Goal: Task Accomplishment & Management: Complete application form

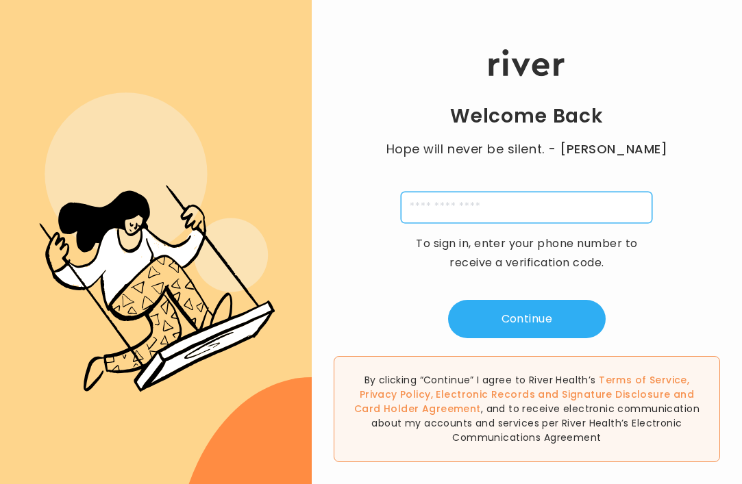
click at [533, 208] on input "tel" at bounding box center [526, 208] width 251 height 32
type input "**********"
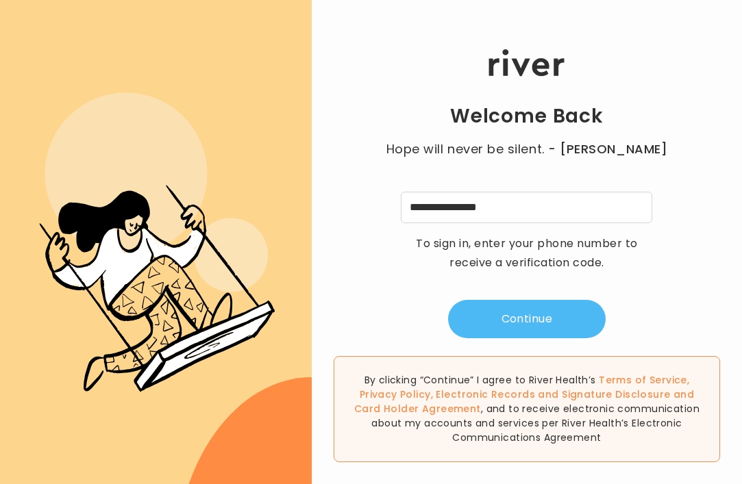
click at [519, 304] on button "Continue" at bounding box center [527, 319] width 158 height 38
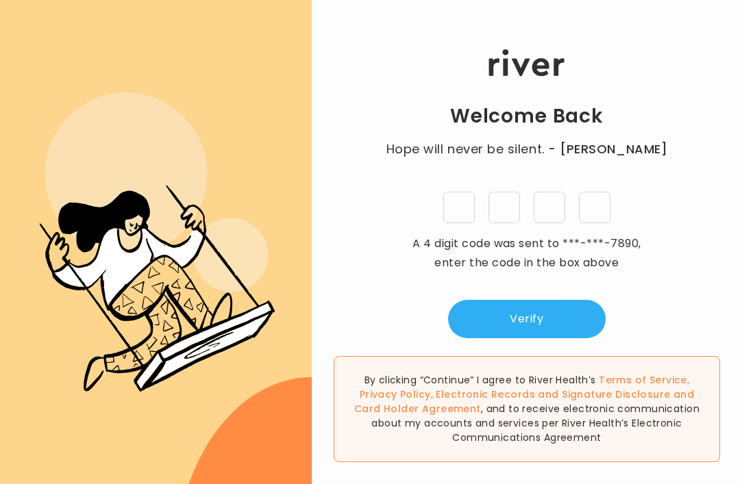
type input "*"
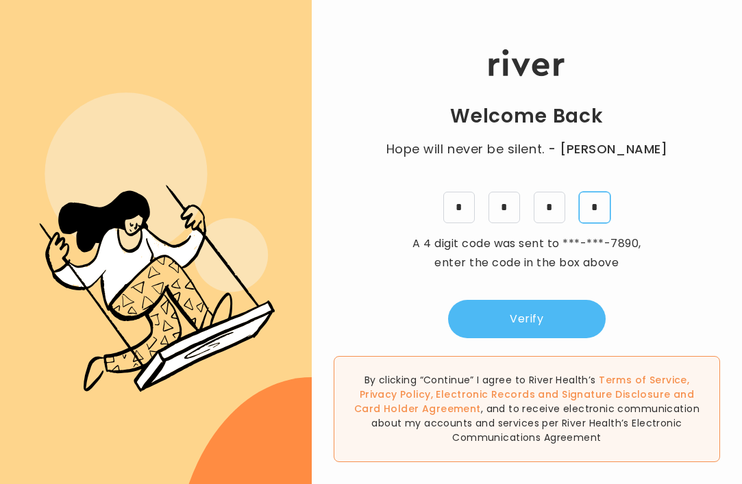
type input "*"
click at [543, 317] on button "Verify" at bounding box center [527, 319] width 158 height 38
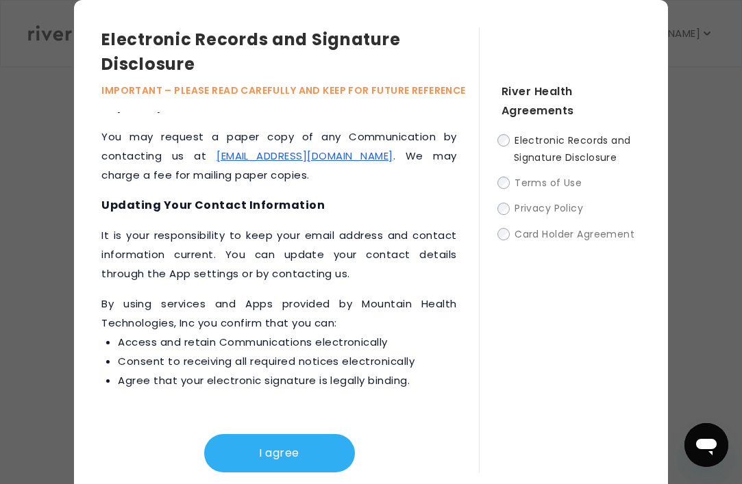
scroll to position [10, 0]
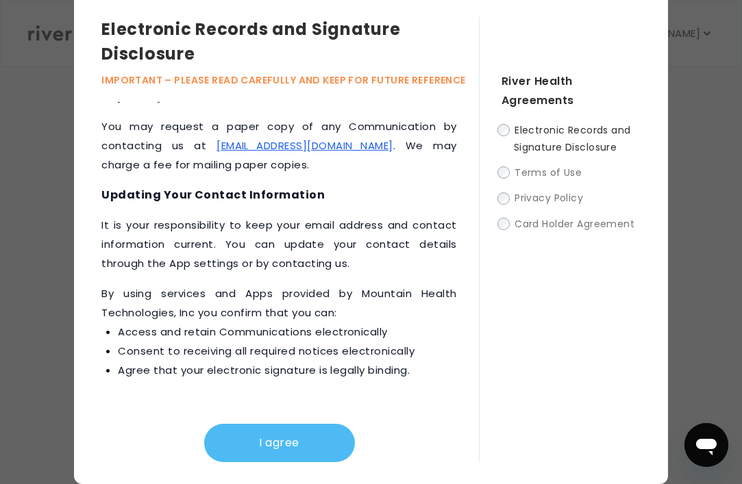
click at [287, 443] on button "I agree" at bounding box center [279, 443] width 151 height 38
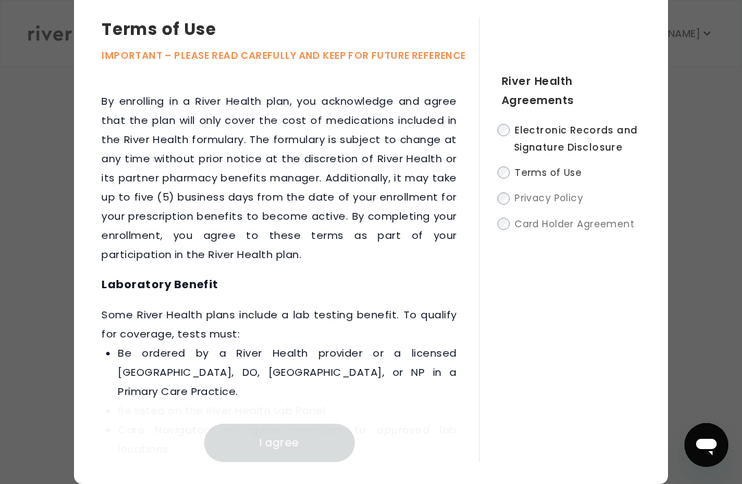
scroll to position [2493, 0]
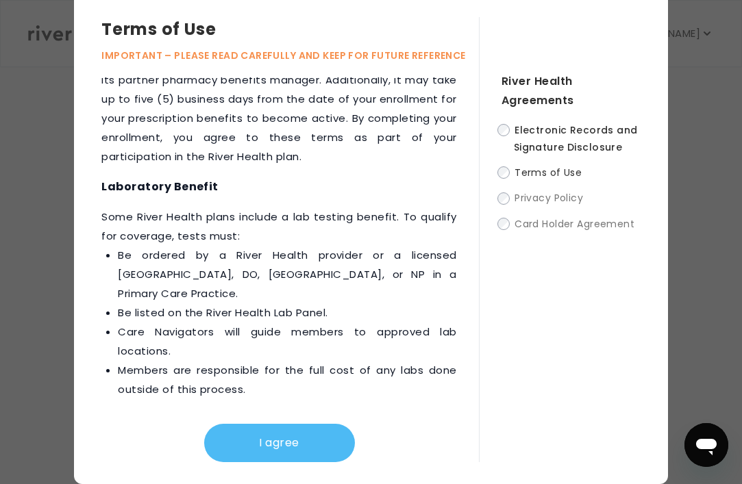
click at [297, 438] on button "I agree" at bounding box center [279, 443] width 151 height 38
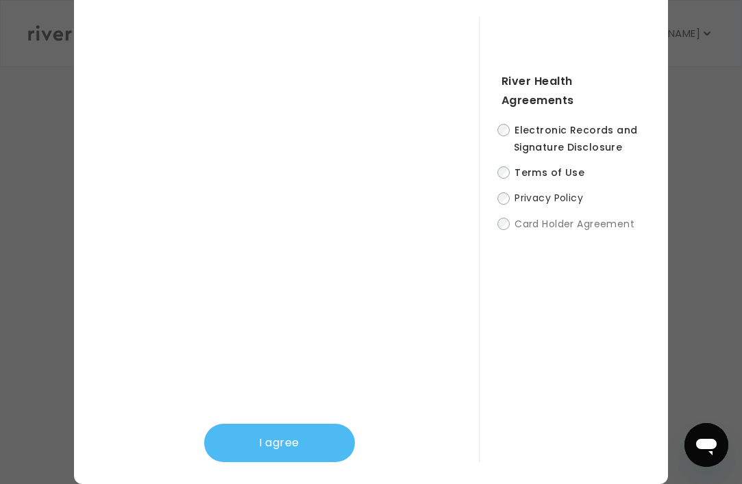
click at [295, 445] on button "I agree" at bounding box center [279, 443] width 151 height 38
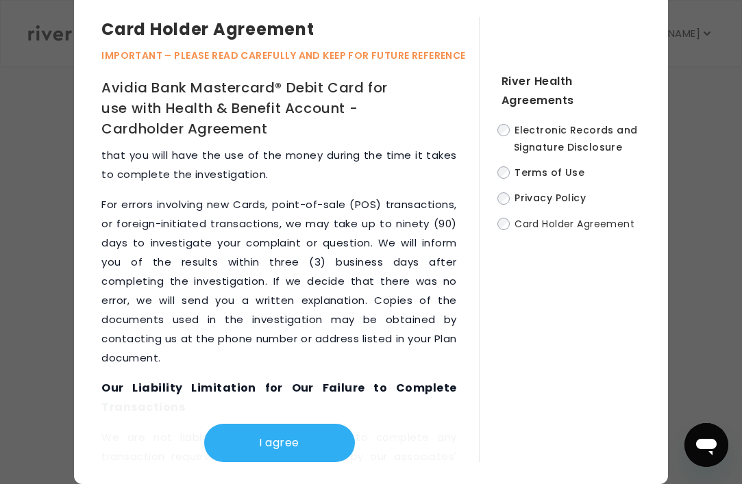
scroll to position [9469, 0]
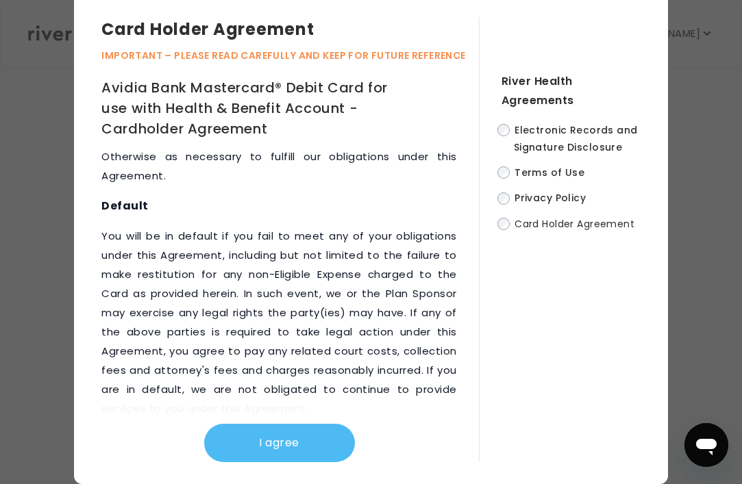
click at [289, 425] on button "I agree" at bounding box center [279, 443] width 151 height 38
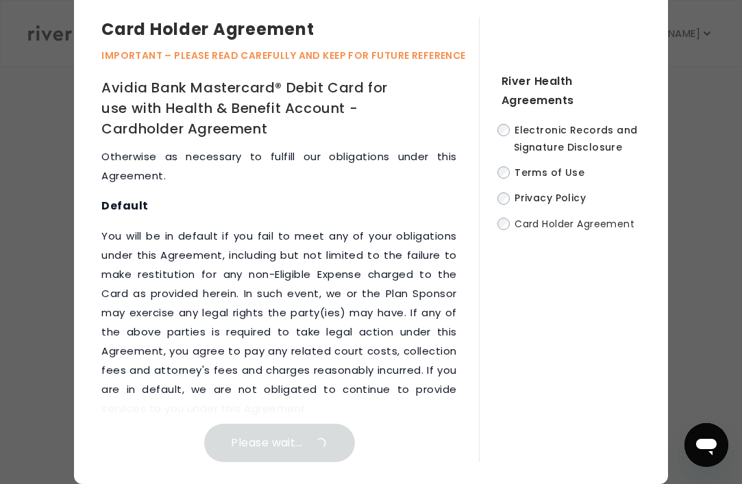
scroll to position [0, 0]
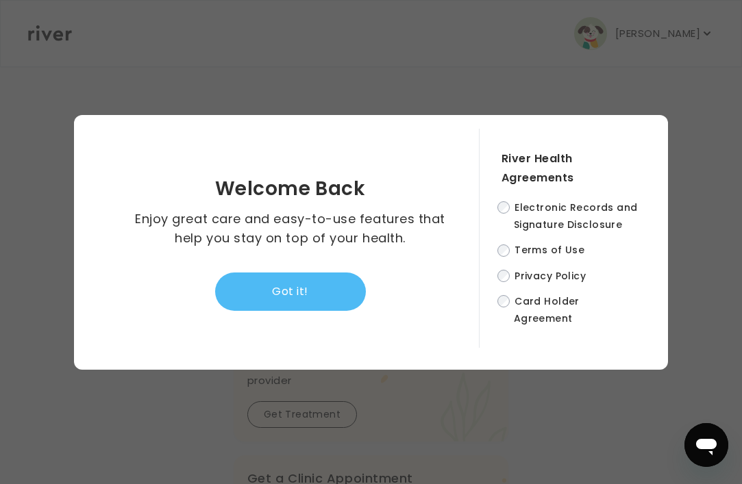
click at [299, 293] on button "Got it!" at bounding box center [290, 292] width 151 height 38
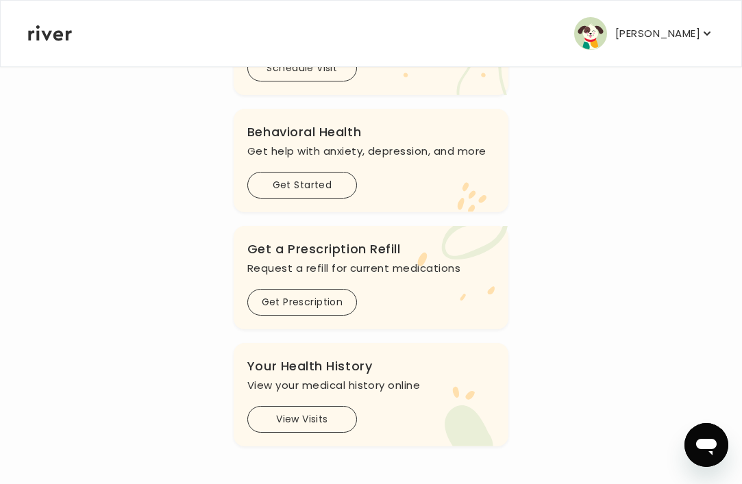
scroll to position [481, 0]
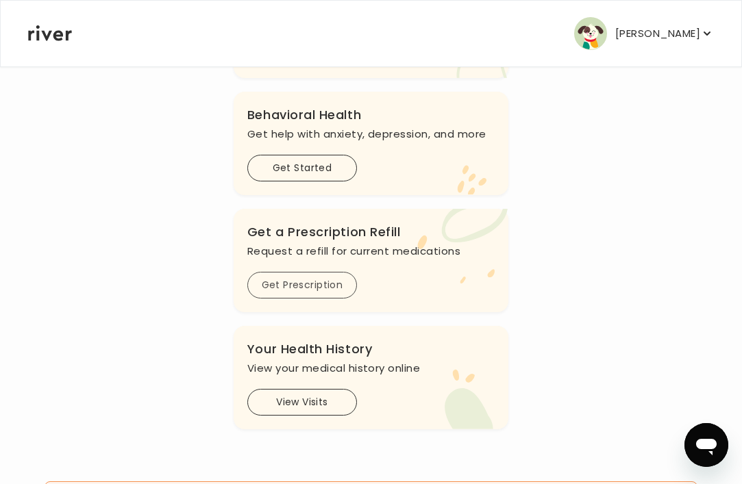
click at [337, 272] on button "Get Prescription" at bounding box center [302, 285] width 110 height 27
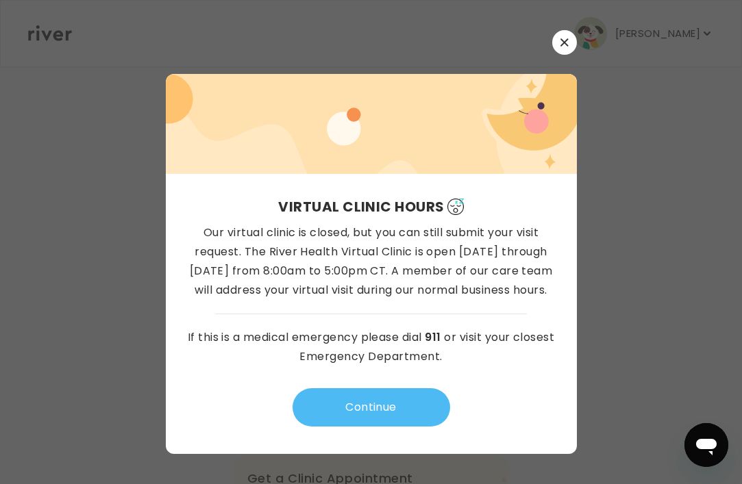
click at [384, 408] on button "Continue" at bounding box center [372, 407] width 158 height 38
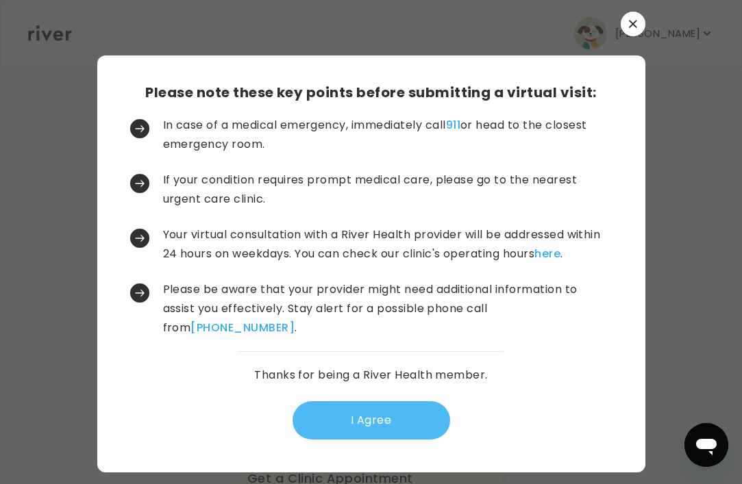
click at [410, 412] on button "I Agree" at bounding box center [372, 421] width 158 height 38
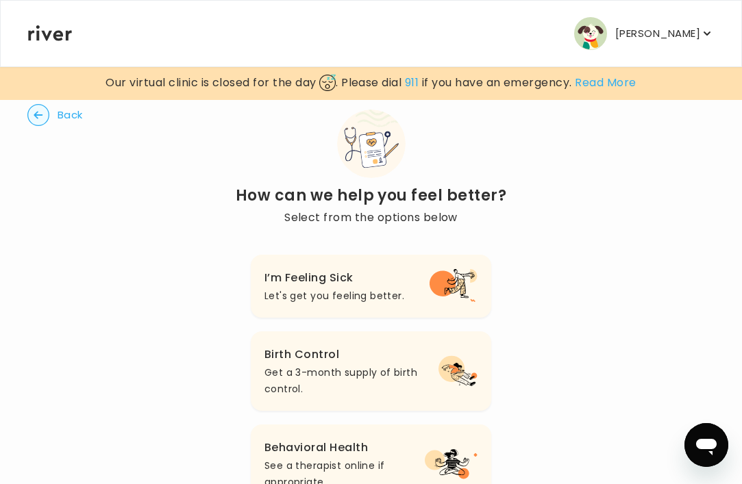
click at [404, 363] on h3 "Birth Control" at bounding box center [351, 354] width 174 height 19
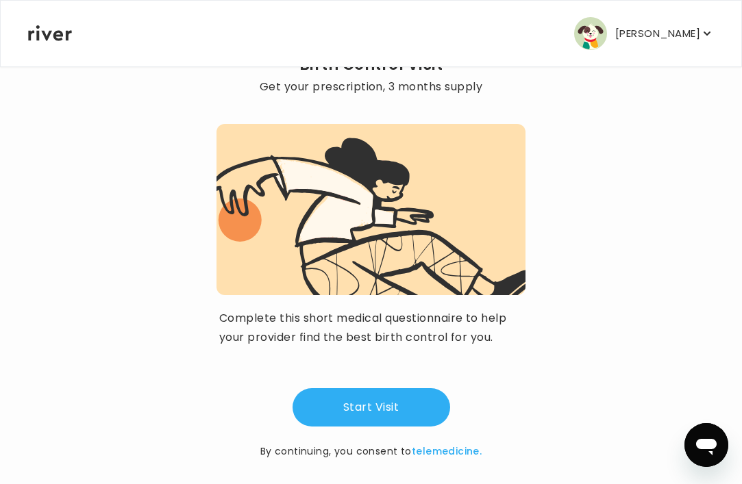
scroll to position [95, 0]
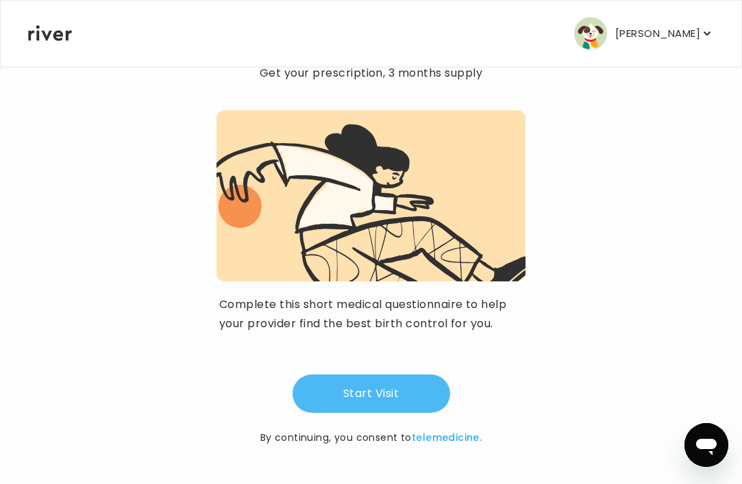
click at [402, 398] on button "Start Visit" at bounding box center [372, 394] width 158 height 38
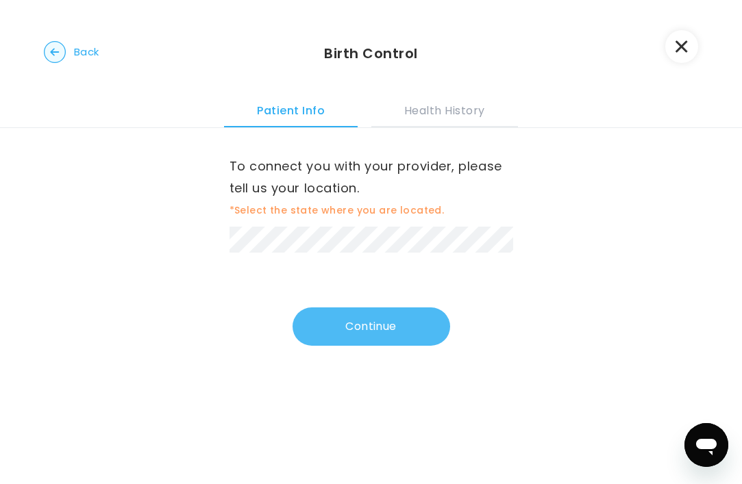
click at [354, 328] on button "Continue" at bounding box center [372, 327] width 158 height 38
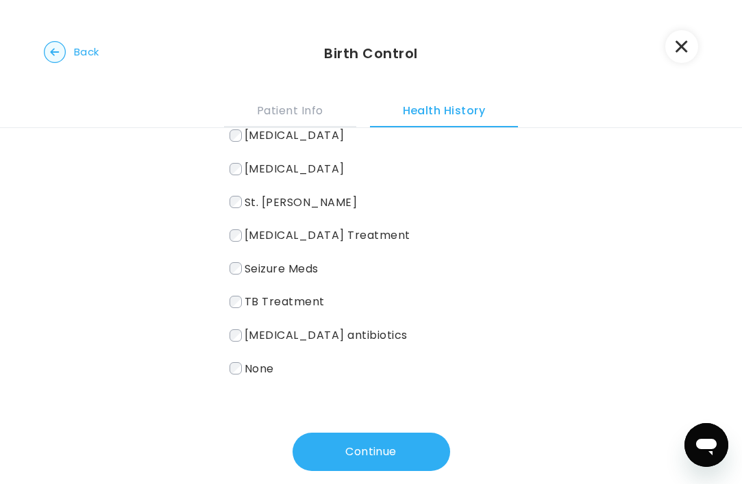
scroll to position [249, 0]
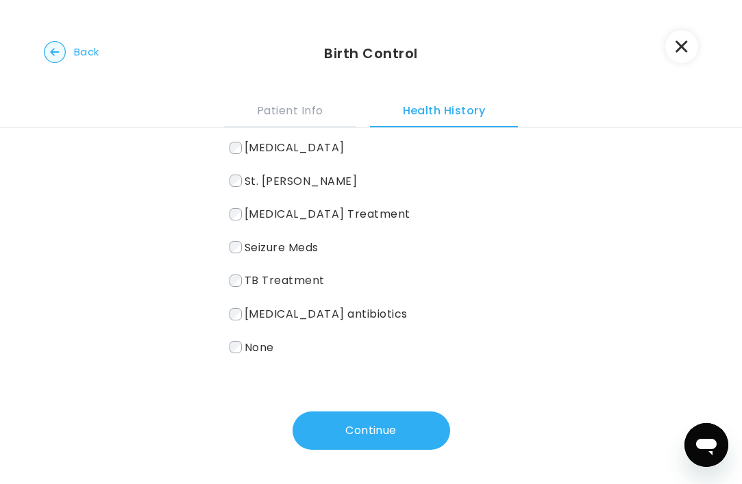
click at [250, 341] on span "None" at bounding box center [259, 347] width 29 height 16
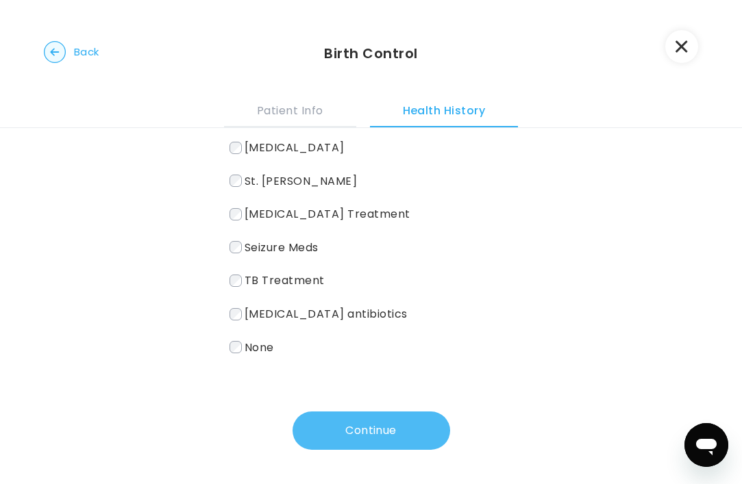
click at [386, 449] on button "Continue" at bounding box center [372, 431] width 158 height 38
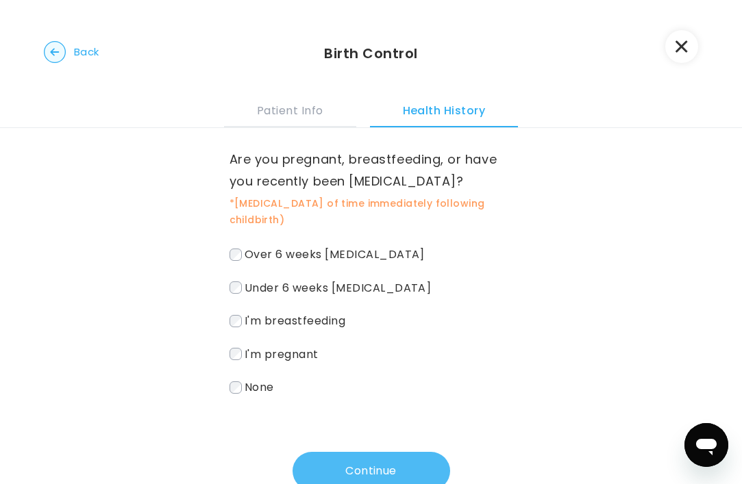
scroll to position [0, 0]
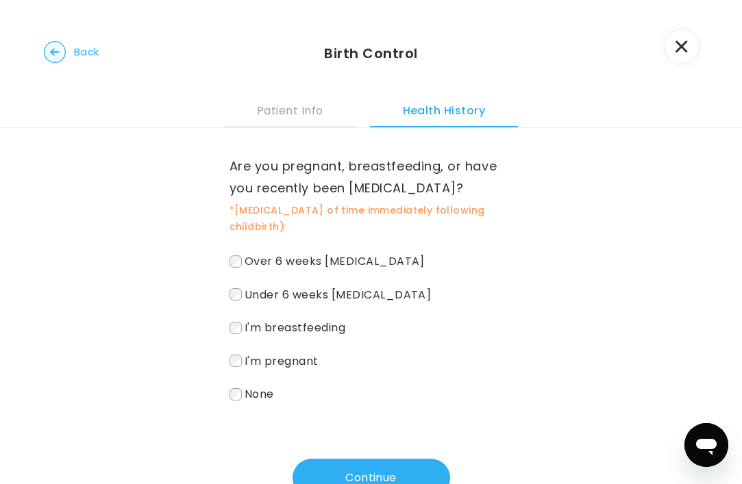
click at [259, 393] on span "None" at bounding box center [259, 394] width 29 height 16
click at [378, 478] on button "Continue" at bounding box center [372, 478] width 158 height 38
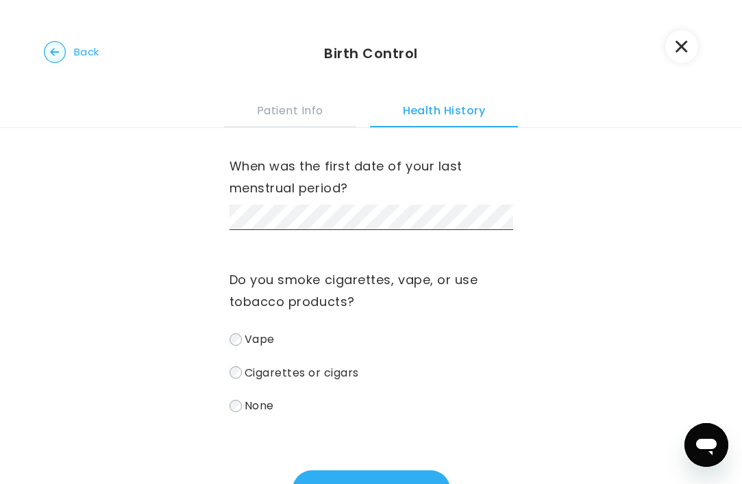
click at [260, 402] on span "None" at bounding box center [259, 406] width 29 height 16
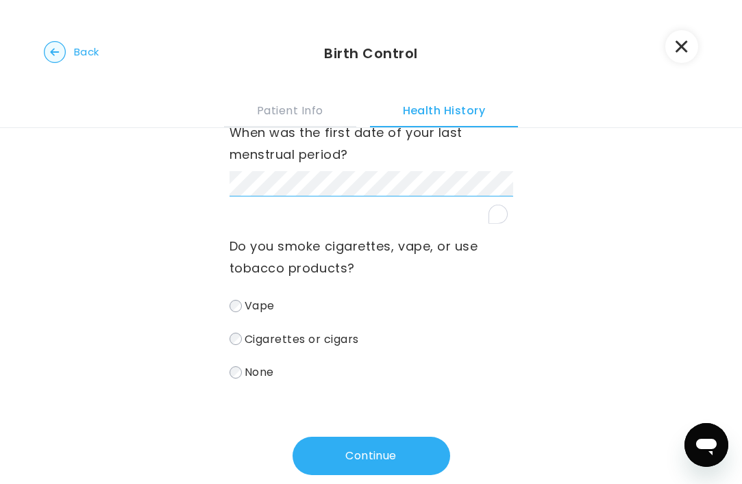
scroll to position [34, 0]
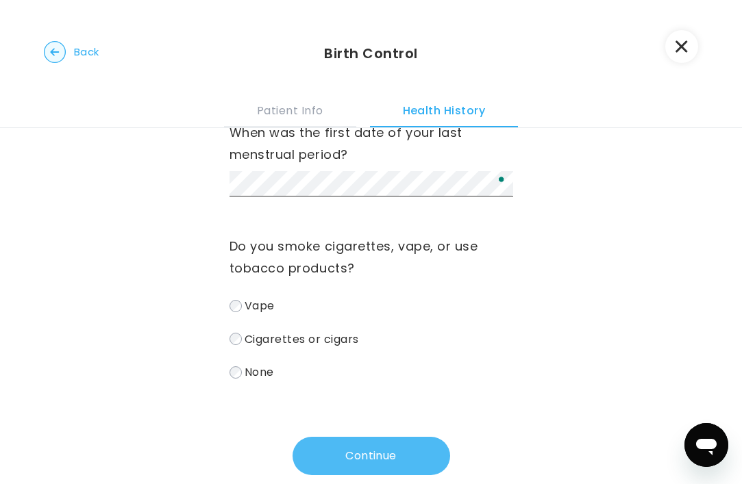
click at [382, 452] on button "Continue" at bounding box center [372, 456] width 158 height 38
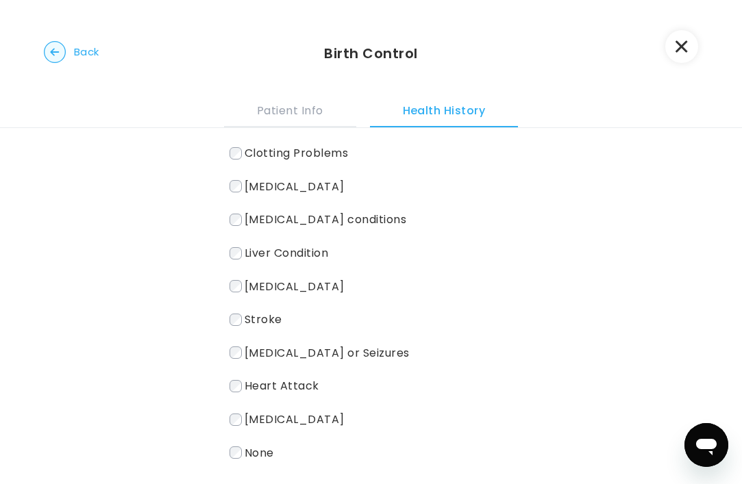
scroll to position [256, 0]
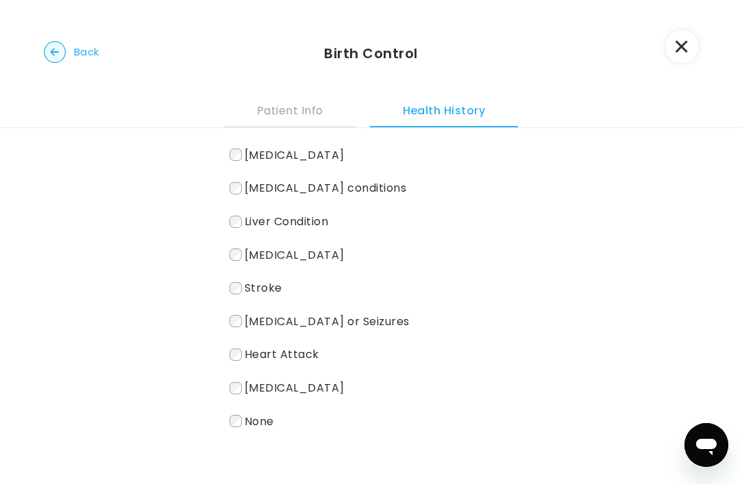
click at [270, 413] on span "None" at bounding box center [259, 421] width 29 height 16
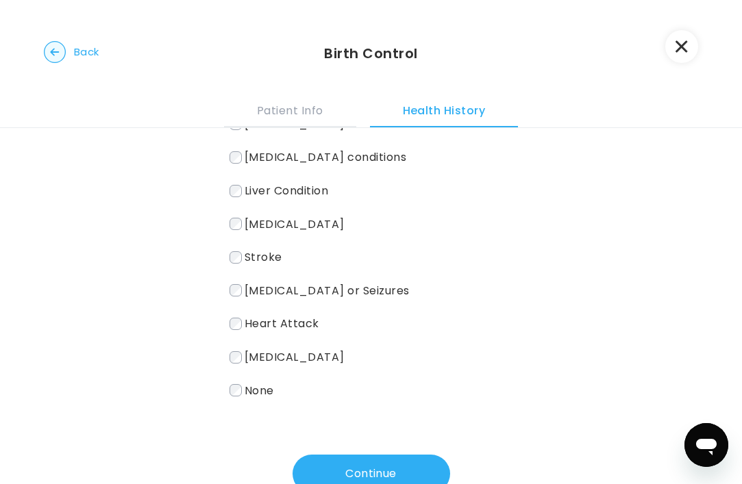
click at [351, 442] on div "Do you have any of these medical conditions? *[MEDICAL_DATA] conditions such as…" at bounding box center [372, 168] width 284 height 652
click at [351, 458] on button "Continue" at bounding box center [372, 474] width 158 height 38
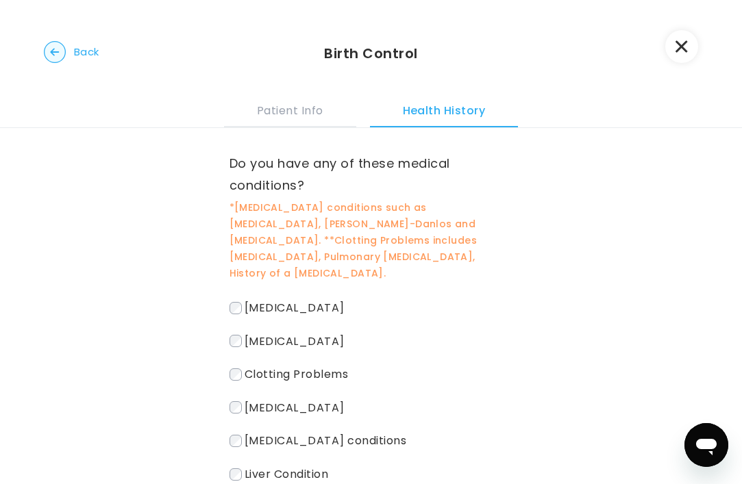
scroll to position [0, 0]
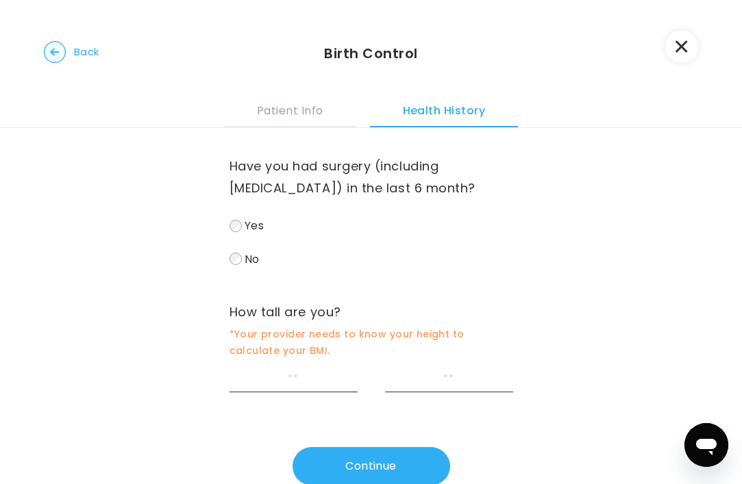
click at [245, 249] on label "No" at bounding box center [372, 259] width 284 height 20
click at [292, 377] on input "feet" at bounding box center [294, 379] width 128 height 25
type input "*"
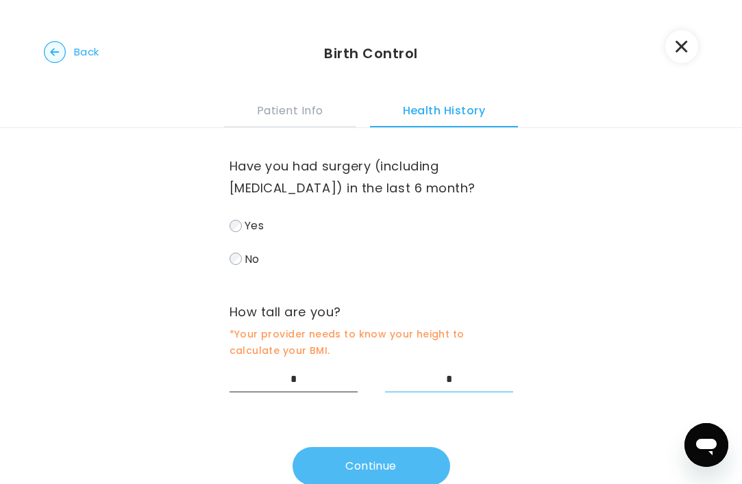
type input "*"
click at [418, 459] on button "Continue" at bounding box center [372, 466] width 158 height 38
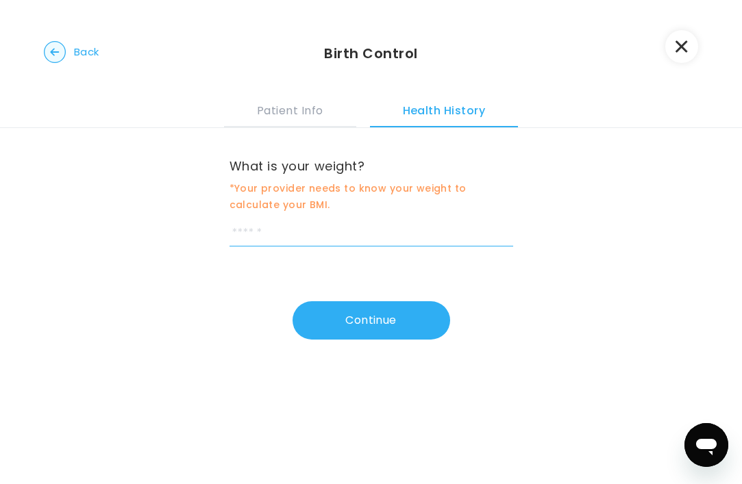
click at [312, 232] on input "weight" at bounding box center [372, 233] width 284 height 25
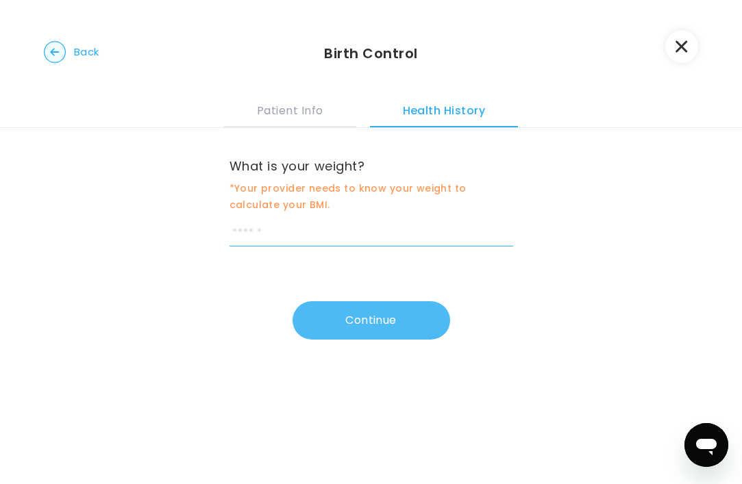
type input "***"
click at [340, 321] on button "Continue" at bounding box center [372, 320] width 158 height 38
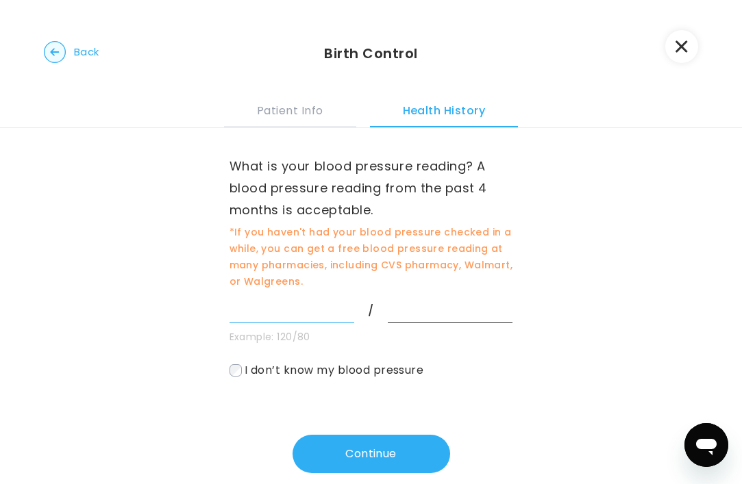
click at [273, 308] on input "systolic" at bounding box center [292, 310] width 125 height 25
type input "***"
type input "**"
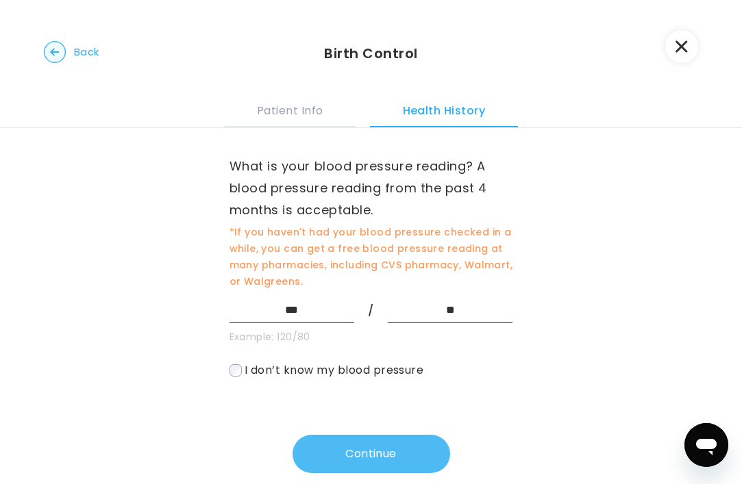
click at [391, 445] on button "Continue" at bounding box center [372, 454] width 158 height 38
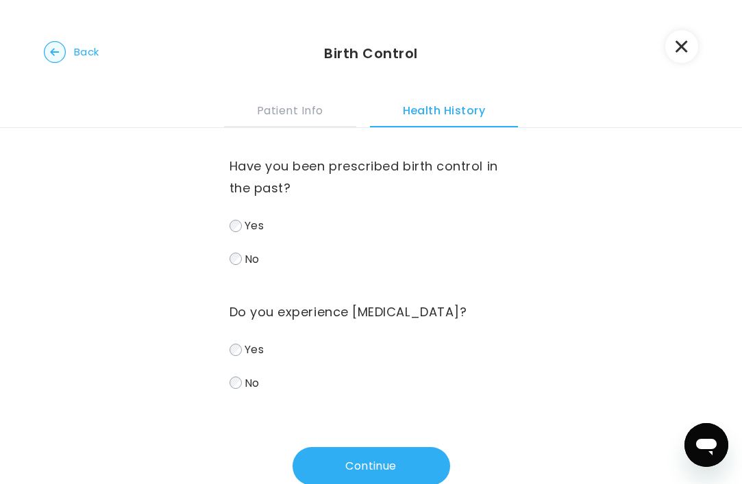
click at [245, 227] on span "Yes" at bounding box center [254, 226] width 19 height 16
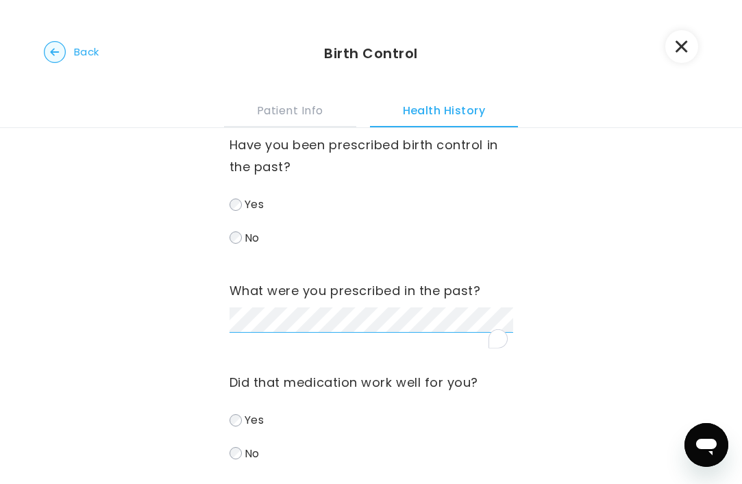
scroll to position [21, 0]
click at [246, 412] on label "Yes" at bounding box center [372, 420] width 284 height 20
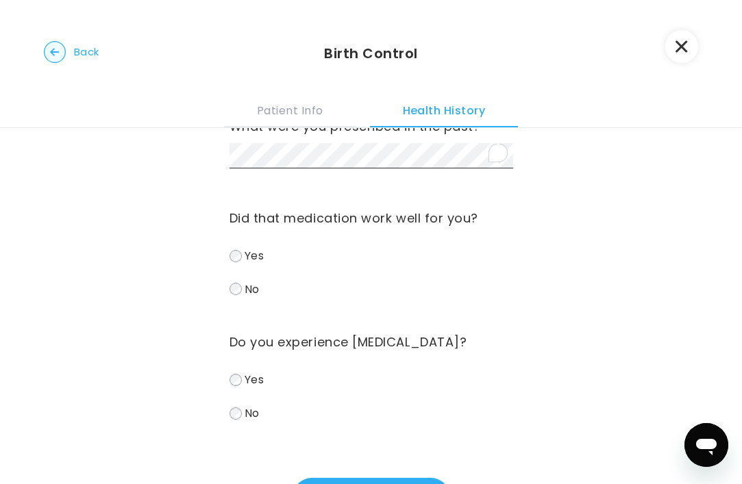
scroll to position [254, 0]
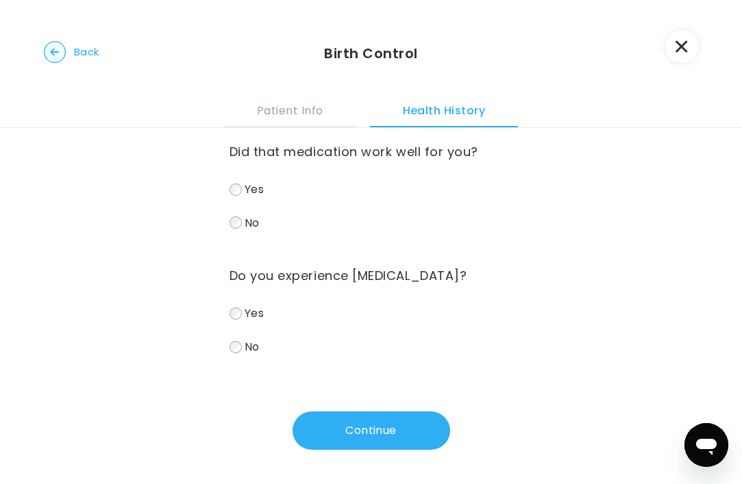
click at [262, 350] on label "No" at bounding box center [372, 347] width 284 height 20
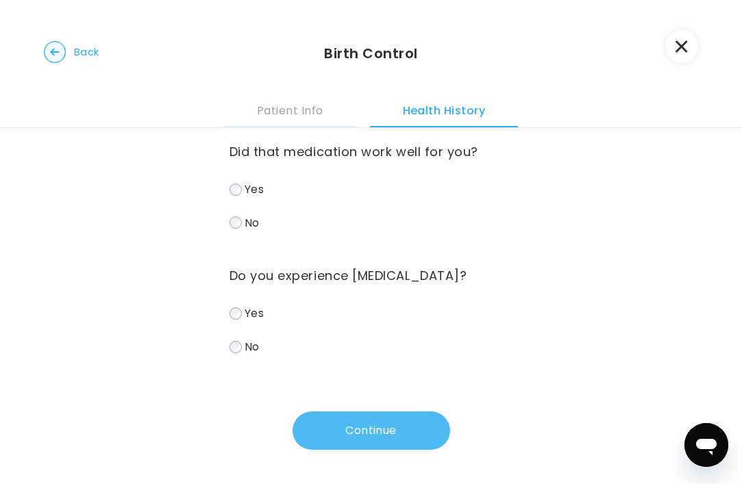
click at [428, 448] on button "Continue" at bounding box center [372, 431] width 158 height 38
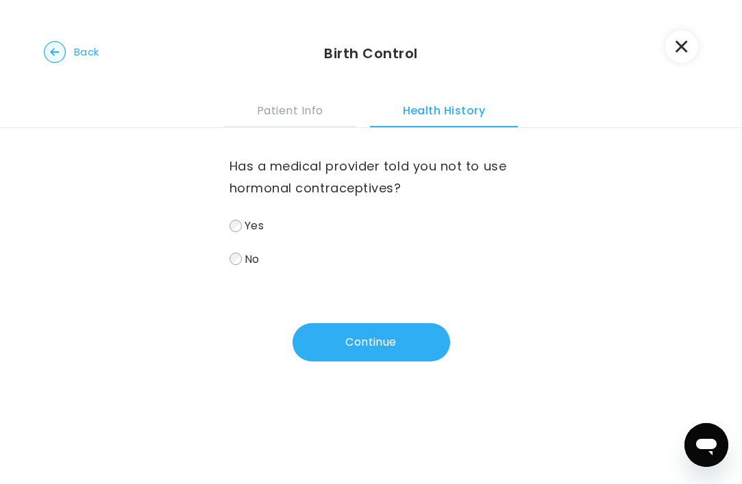
click at [267, 275] on div "Has a medical provider told you not to use hormonal contraceptives? Yes No Cont…" at bounding box center [372, 245] width 284 height 234
drag, startPoint x: 249, startPoint y: 254, endPoint x: 275, endPoint y: 275, distance: 33.2
click at [250, 254] on span "No" at bounding box center [252, 259] width 15 height 16
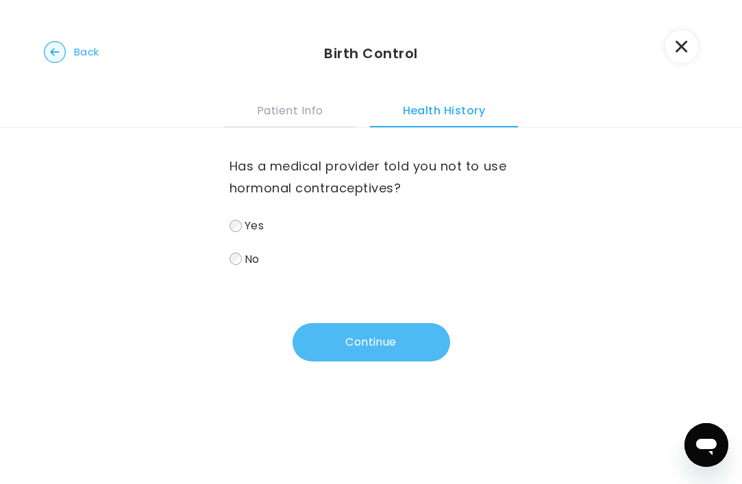
click at [361, 348] on button "Continue" at bounding box center [372, 342] width 158 height 38
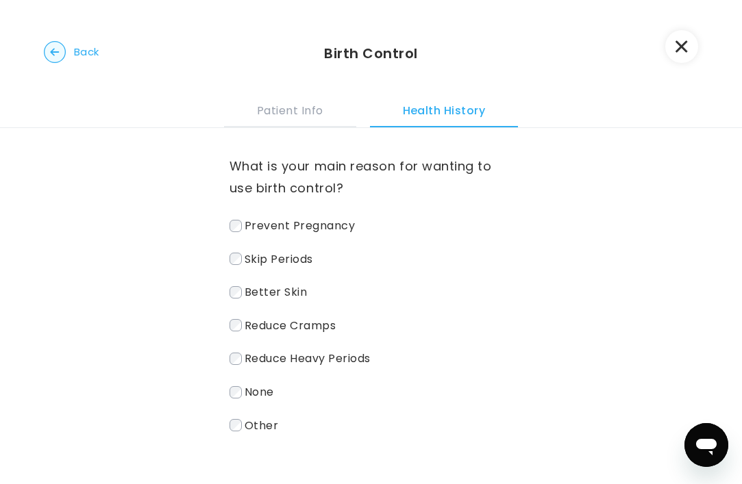
click at [334, 225] on span "Prevent Pregnancy" at bounding box center [300, 226] width 110 height 16
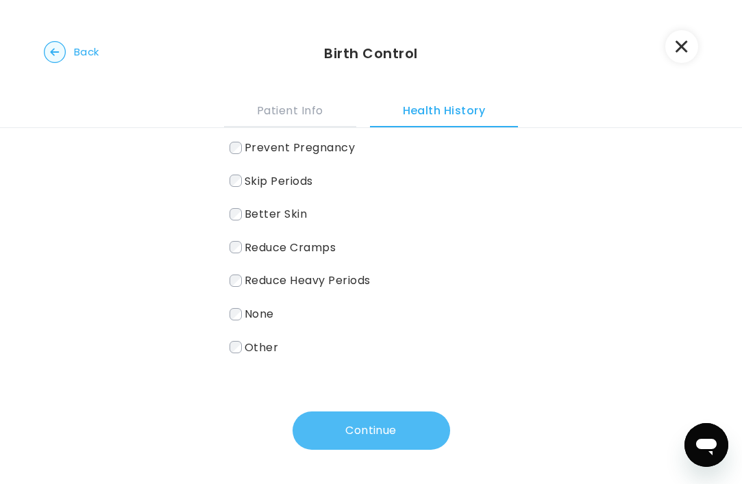
click at [370, 428] on button "Continue" at bounding box center [372, 431] width 158 height 38
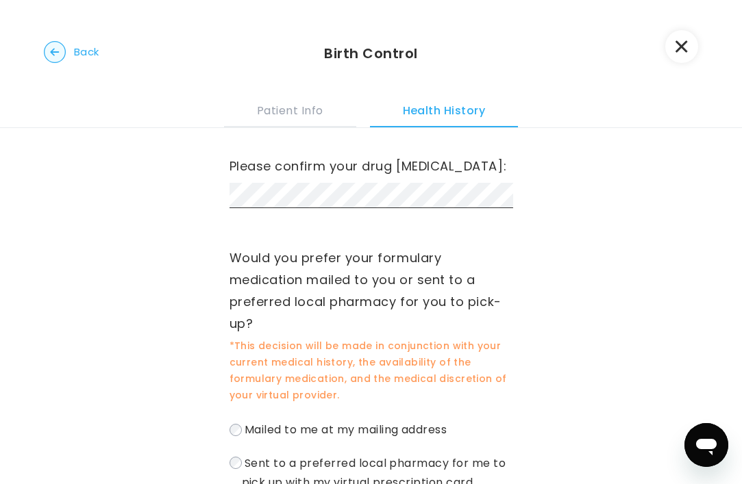
click at [75, 53] on span "Back" at bounding box center [86, 51] width 25 height 19
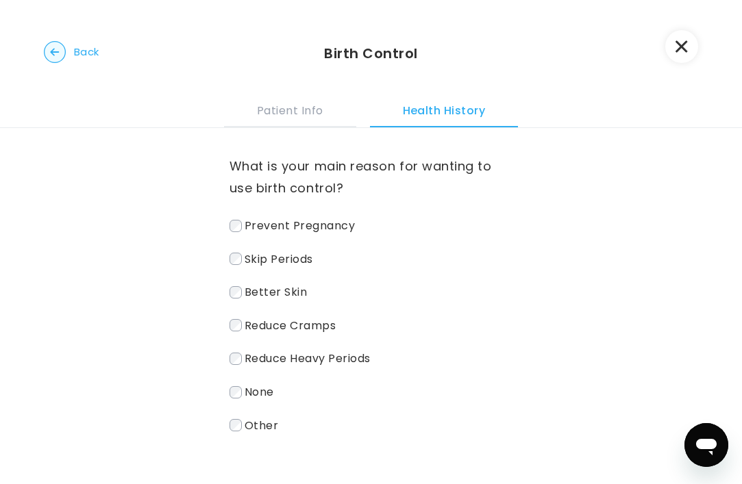
click at [296, 331] on span "Reduce Cramps" at bounding box center [290, 325] width 91 height 16
click at [296, 363] on span "Reduce Heavy Periods" at bounding box center [308, 359] width 126 height 16
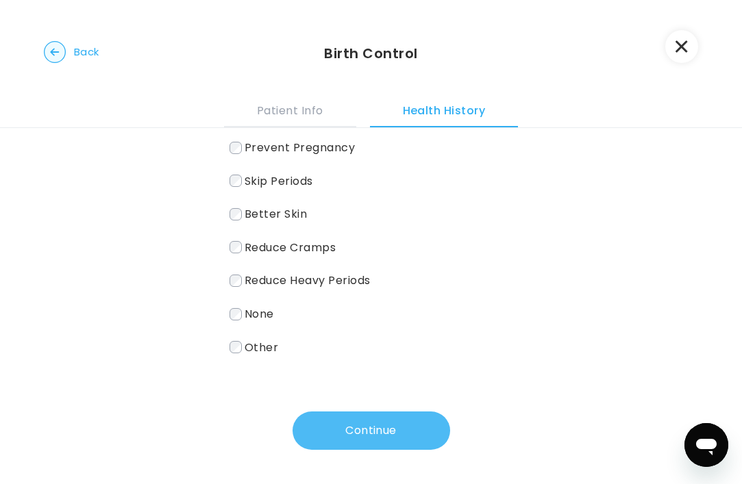
click at [370, 441] on button "Continue" at bounding box center [372, 431] width 158 height 38
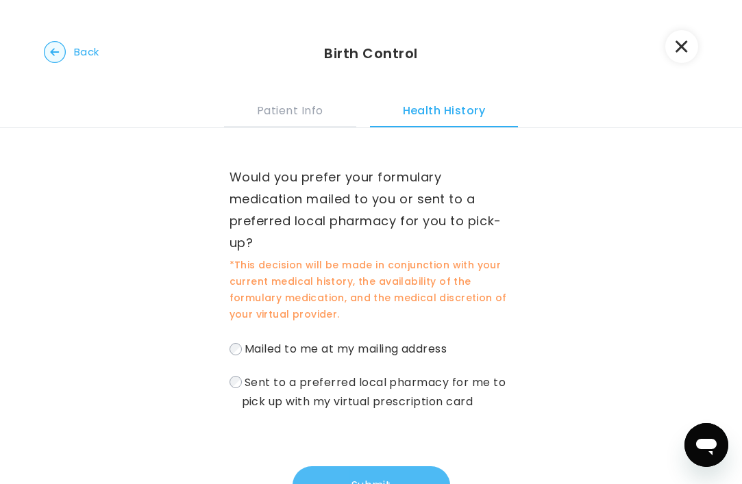
scroll to position [79, 0]
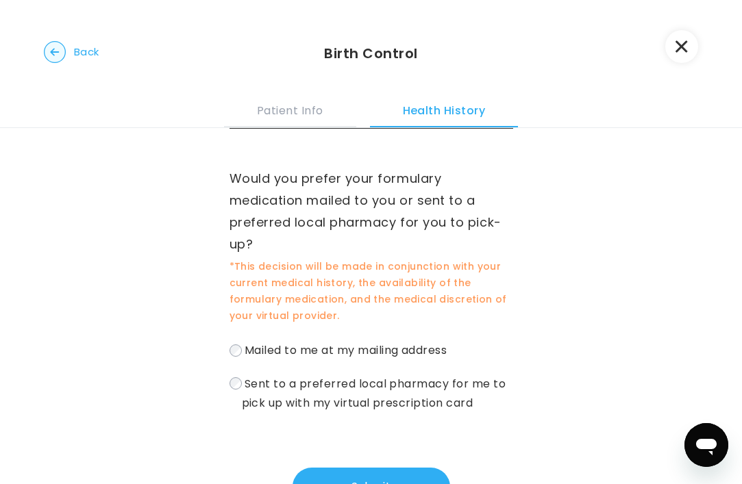
click at [388, 393] on label "Sent to a preferred local pharmacy for me to pick up with my virtual prescripti…" at bounding box center [372, 393] width 284 height 39
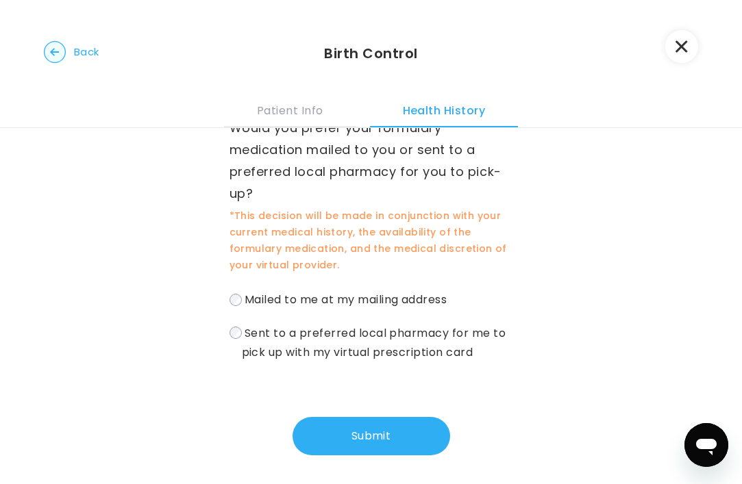
scroll to position [136, 0]
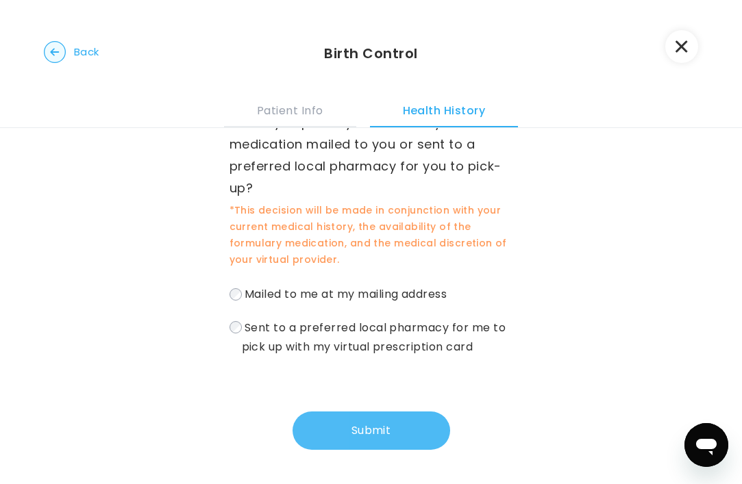
click at [374, 429] on button "Submit" at bounding box center [372, 431] width 158 height 38
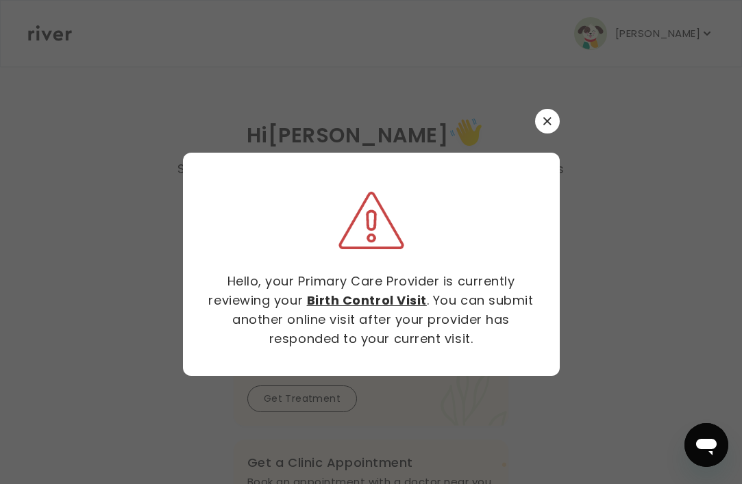
click at [571, 113] on div at bounding box center [371, 242] width 742 height 484
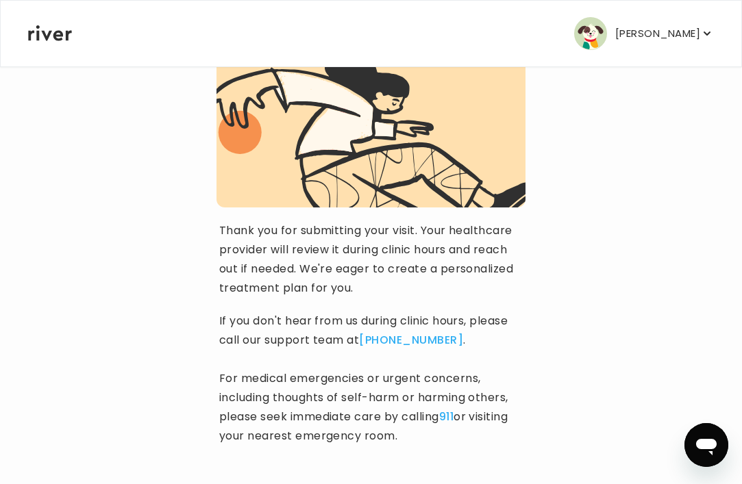
scroll to position [221, 0]
